Goal: Information Seeking & Learning: Learn about a topic

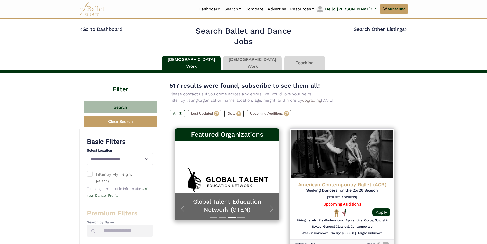
click at [202, 63] on link at bounding box center [191, 63] width 59 height 15
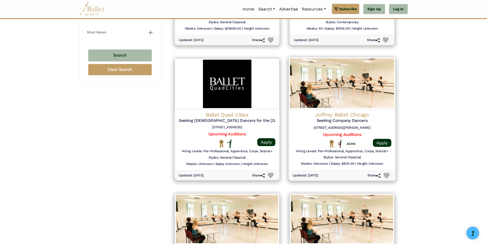
scroll to position [484, 0]
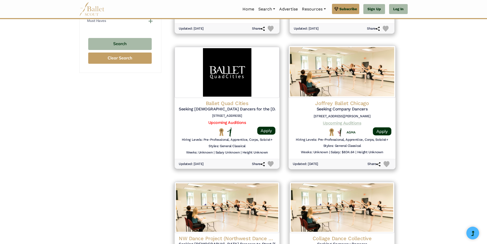
click at [360, 123] on link "Upcoming Auditions" at bounding box center [342, 122] width 38 height 5
